Goal: Transaction & Acquisition: Purchase product/service

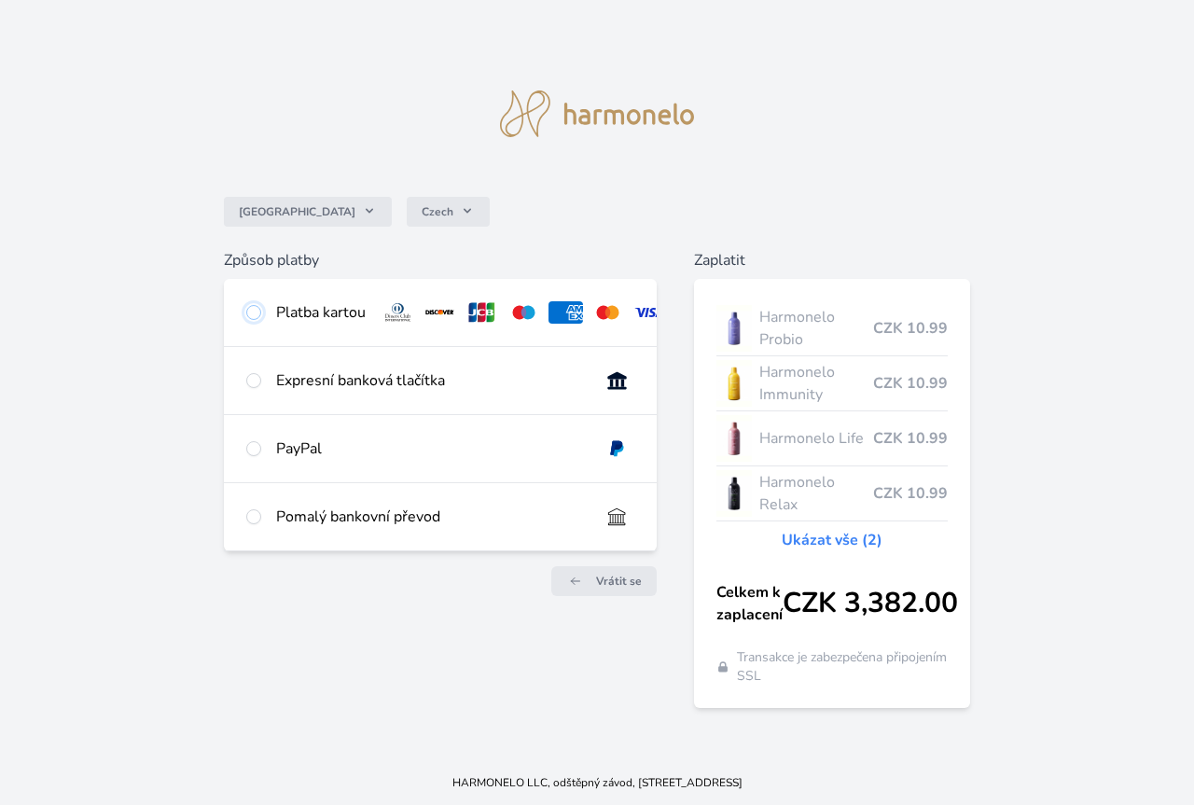
click at [252, 311] on input "radio" at bounding box center [253, 312] width 15 height 15
radio input "true"
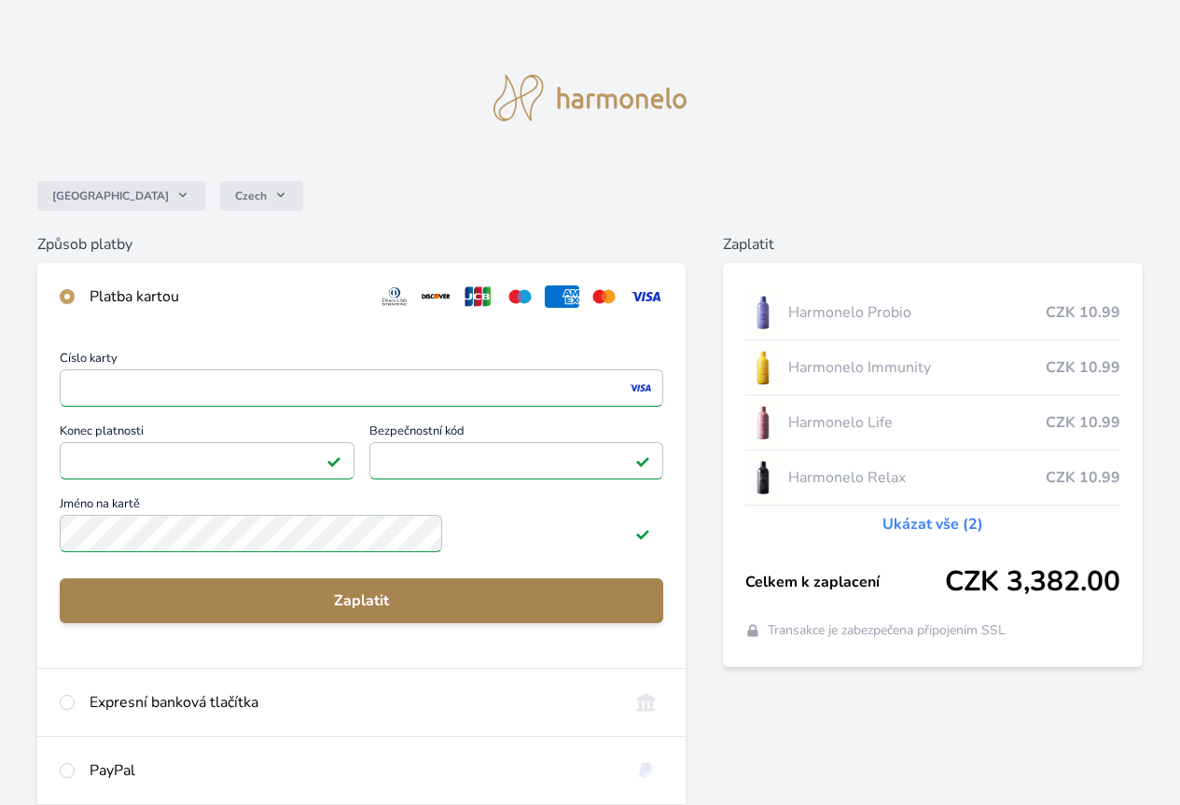
click at [431, 611] on span "Zaplatit" at bounding box center [361, 600] width 573 height 22
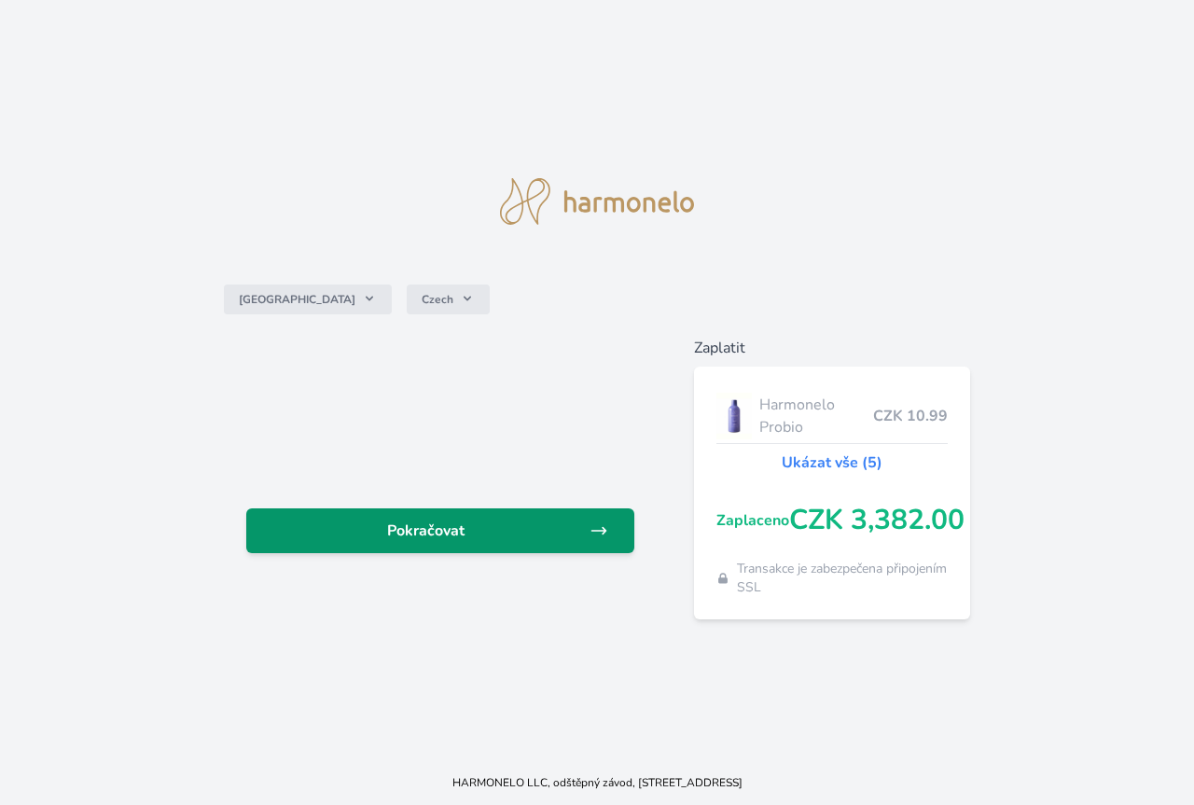
click at [606, 537] on icon at bounding box center [598, 530] width 19 height 19
